Goal: Check status: Check status

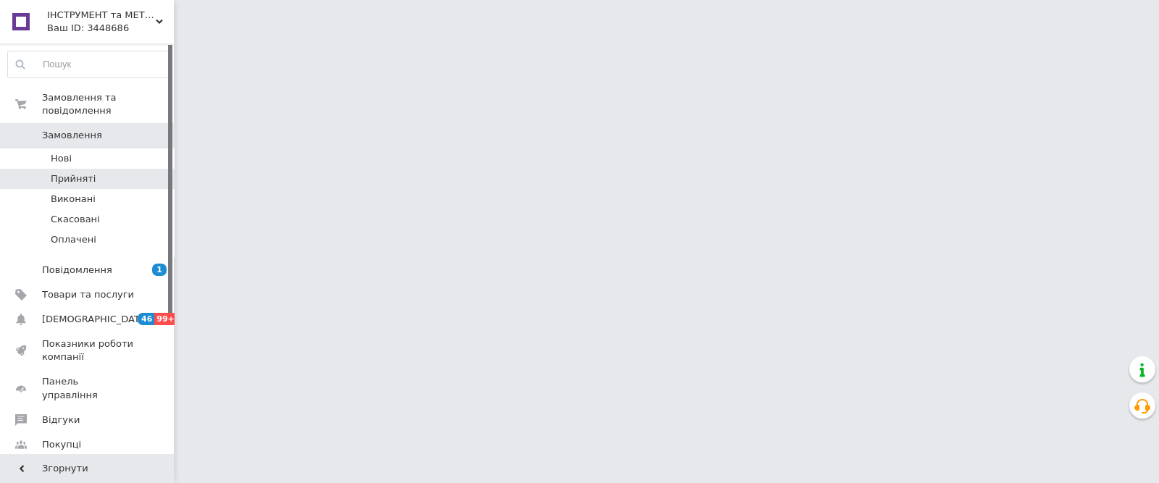
click at [94, 169] on li "Прийняті" at bounding box center [89, 179] width 178 height 20
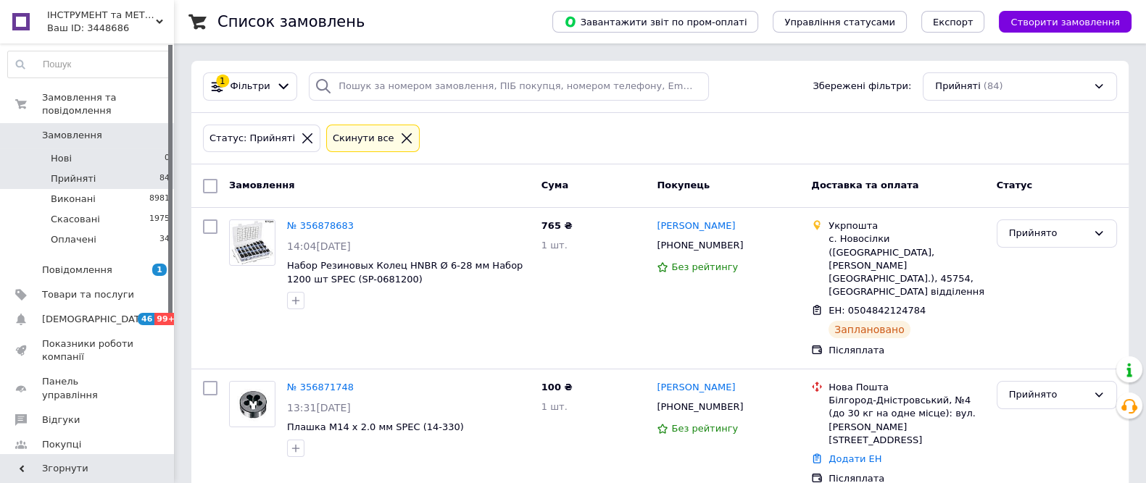
click at [70, 152] on span "Нові" at bounding box center [61, 158] width 21 height 13
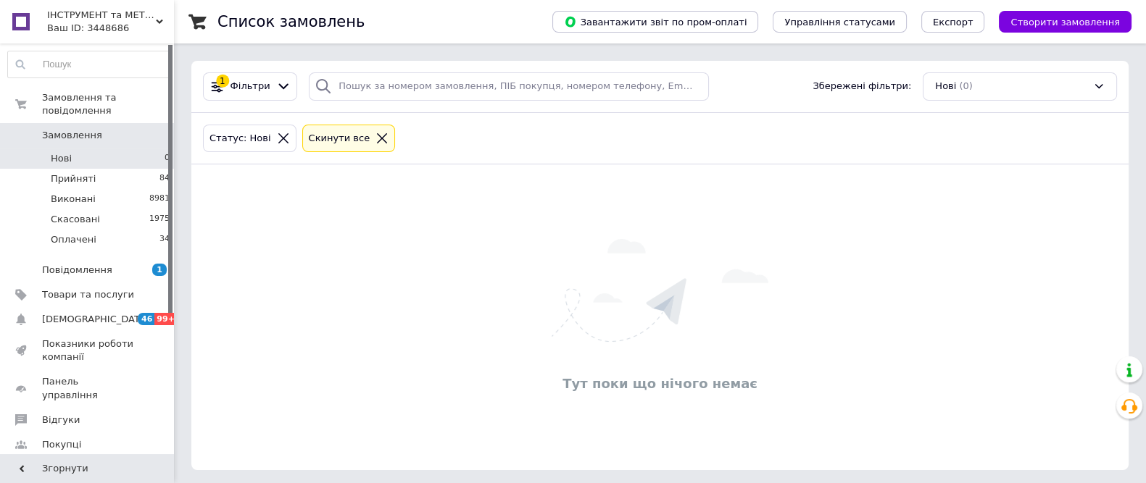
click at [157, 23] on icon at bounding box center [159, 21] width 7 height 7
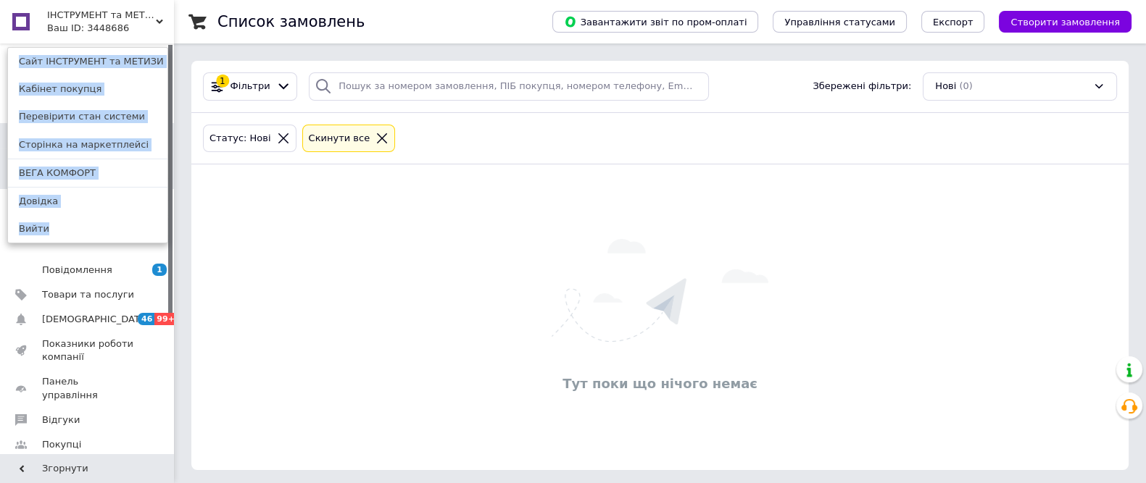
click at [83, 168] on link "ВЕГА КОМФОРТ" at bounding box center [87, 173] width 159 height 28
